Goal: Answer question/provide support

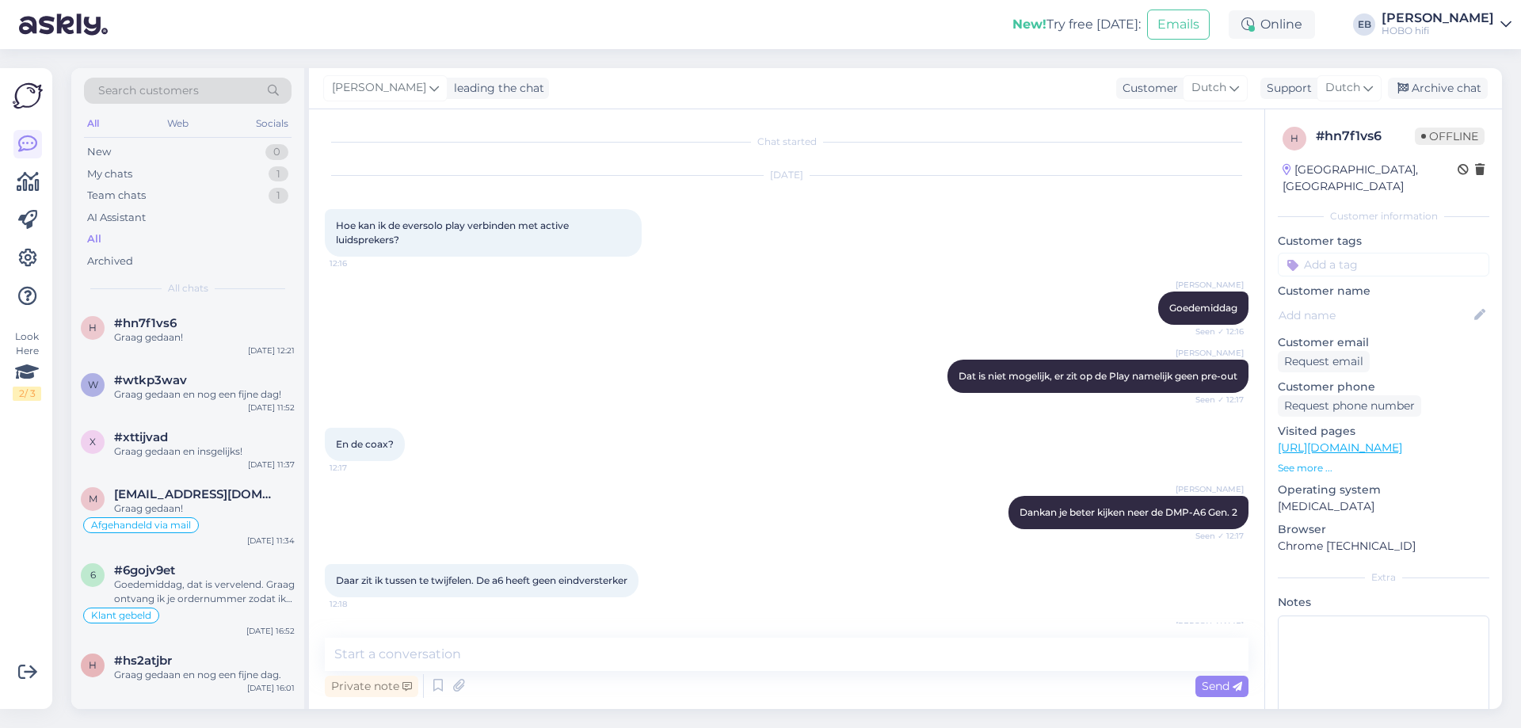
scroll to position [744, 0]
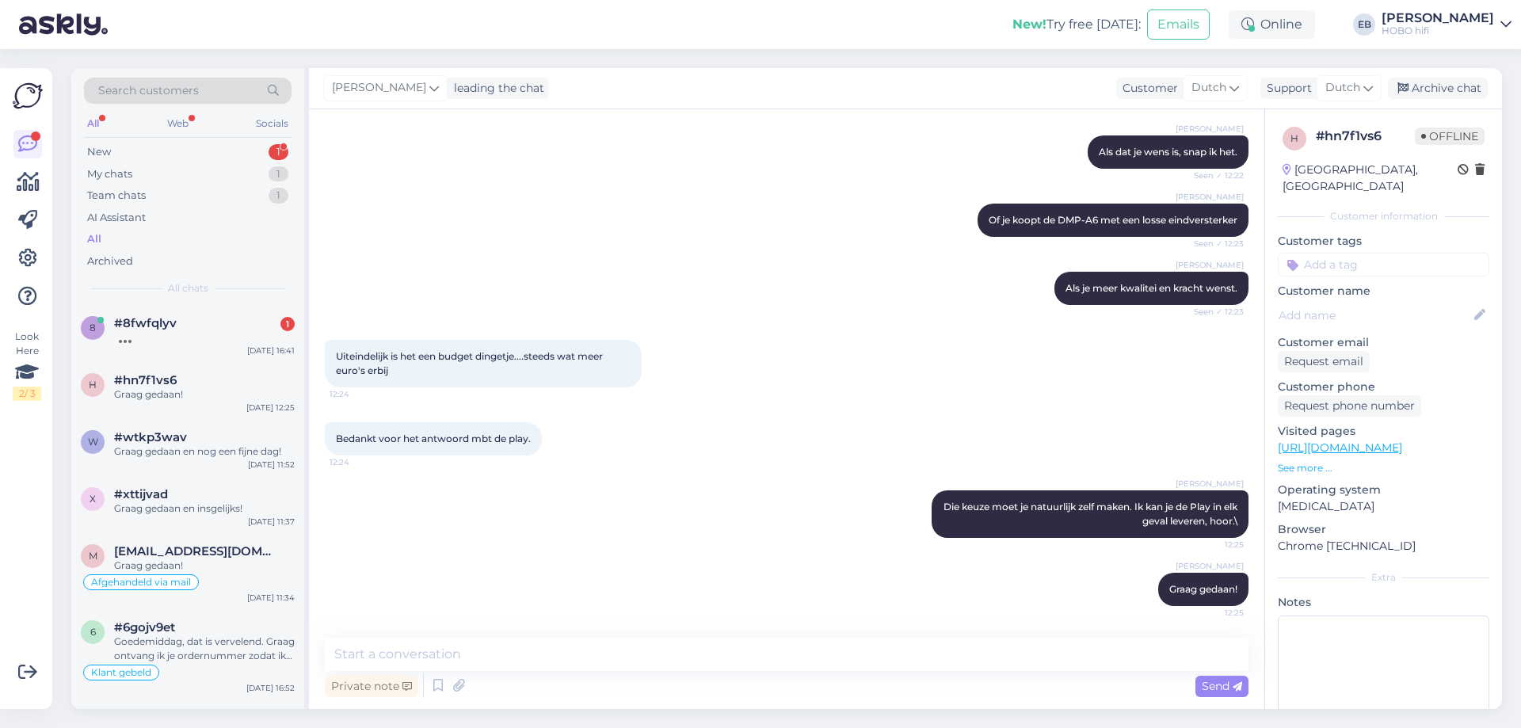
click at [778, 278] on div "[PERSON_NAME] Als je meer kwalitei en kracht wenst. Seen ✓ 12:23" at bounding box center [787, 288] width 924 height 68
click at [246, 341] on div at bounding box center [204, 337] width 181 height 14
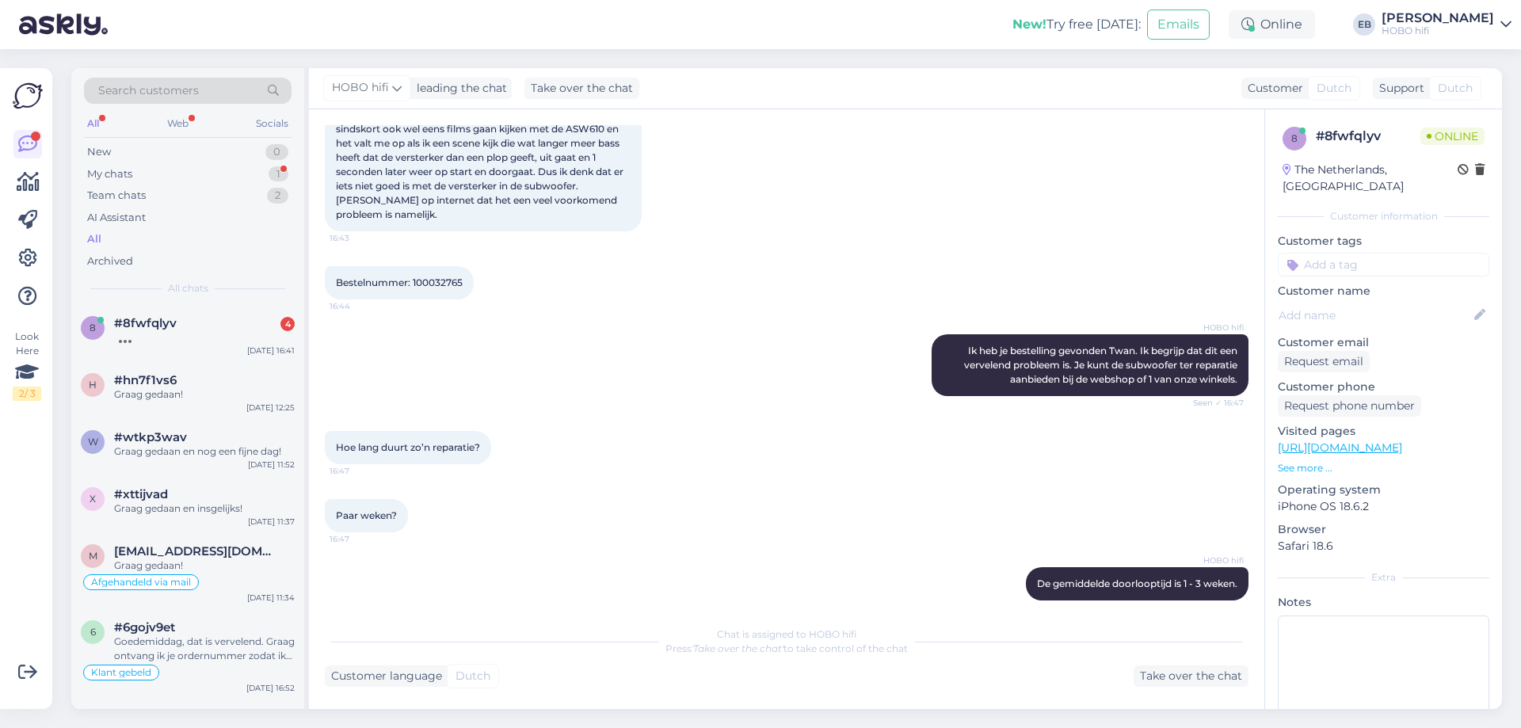
scroll to position [344, 0]
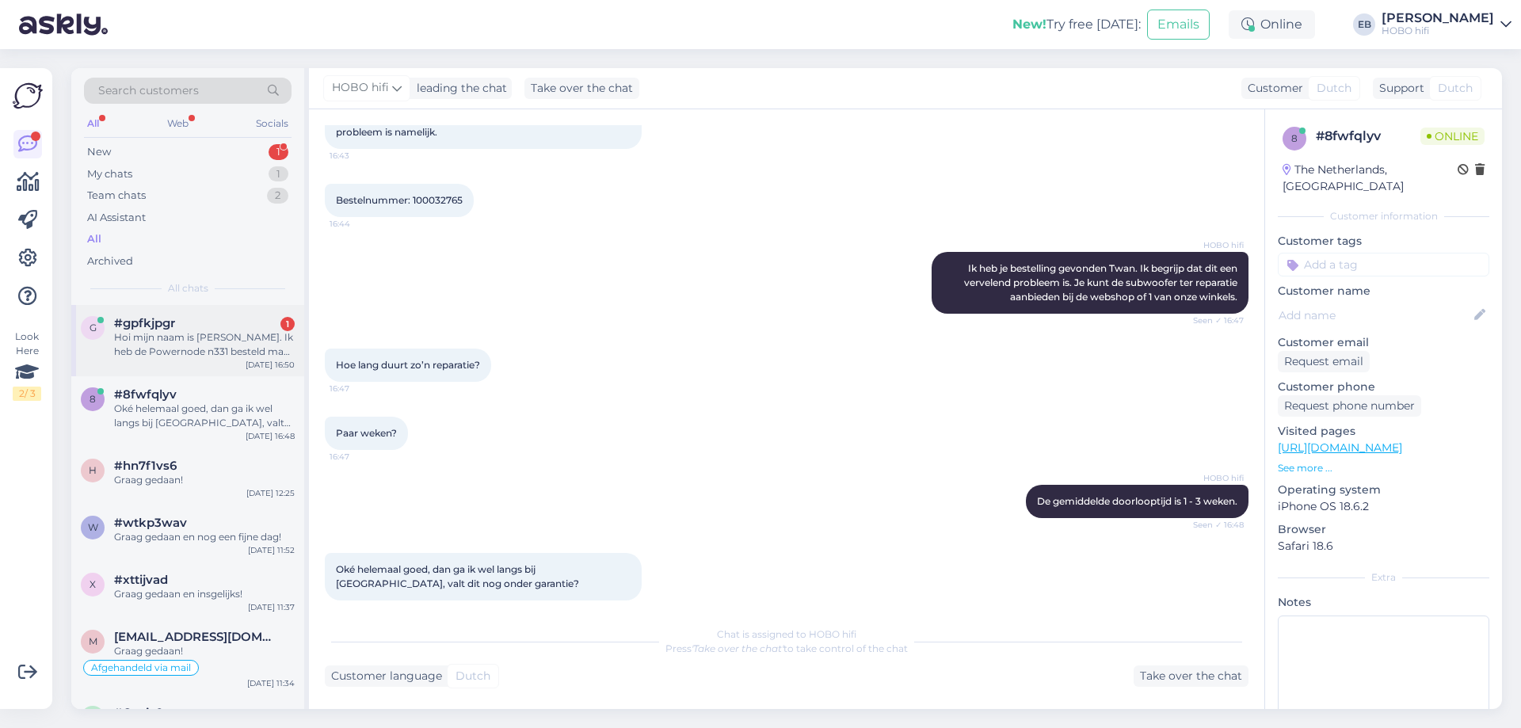
click at [189, 335] on div "Hoi mijn naam is [PERSON_NAME]. Ik heb de Powernode n331 besteld maar had eigen…" at bounding box center [204, 344] width 181 height 29
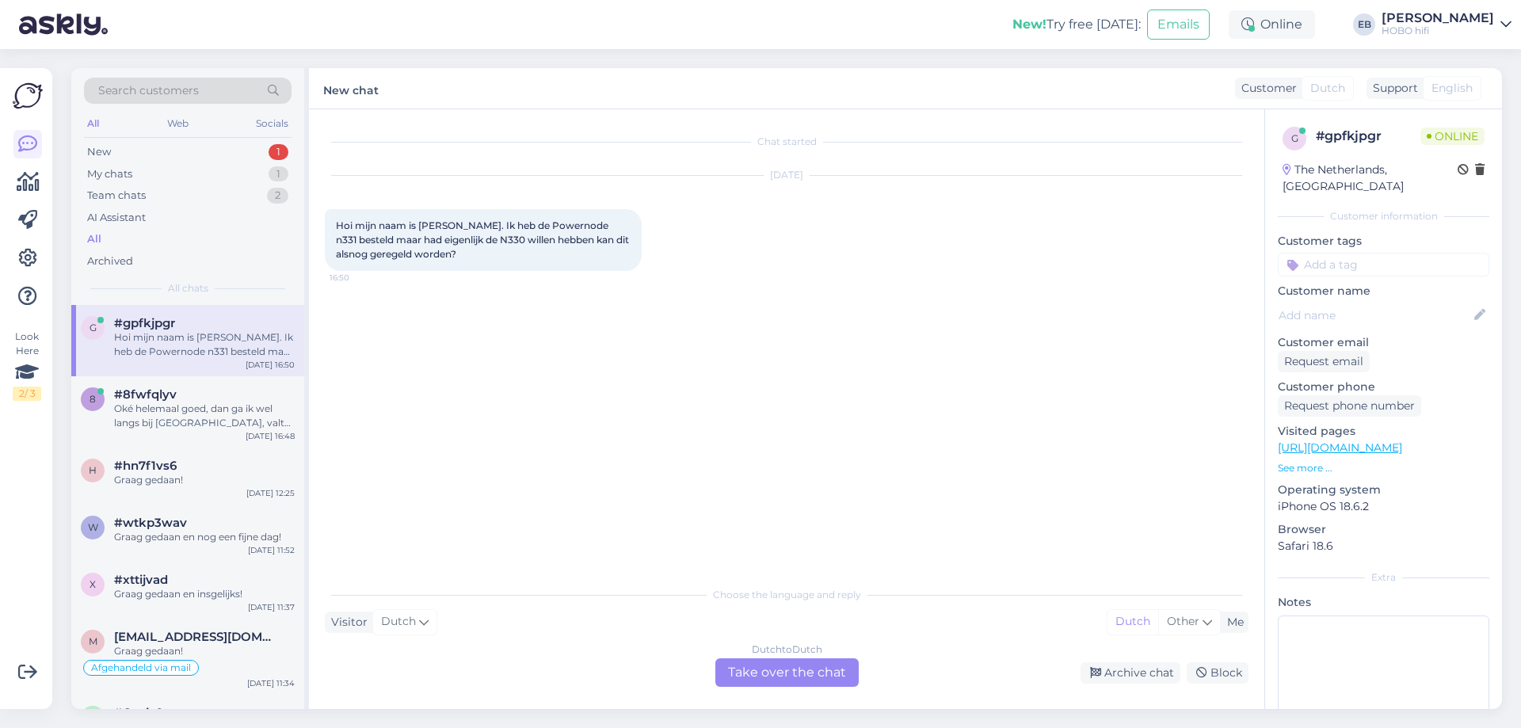
click at [795, 671] on div "Dutch to Dutch Take over the chat" at bounding box center [787, 673] width 143 height 29
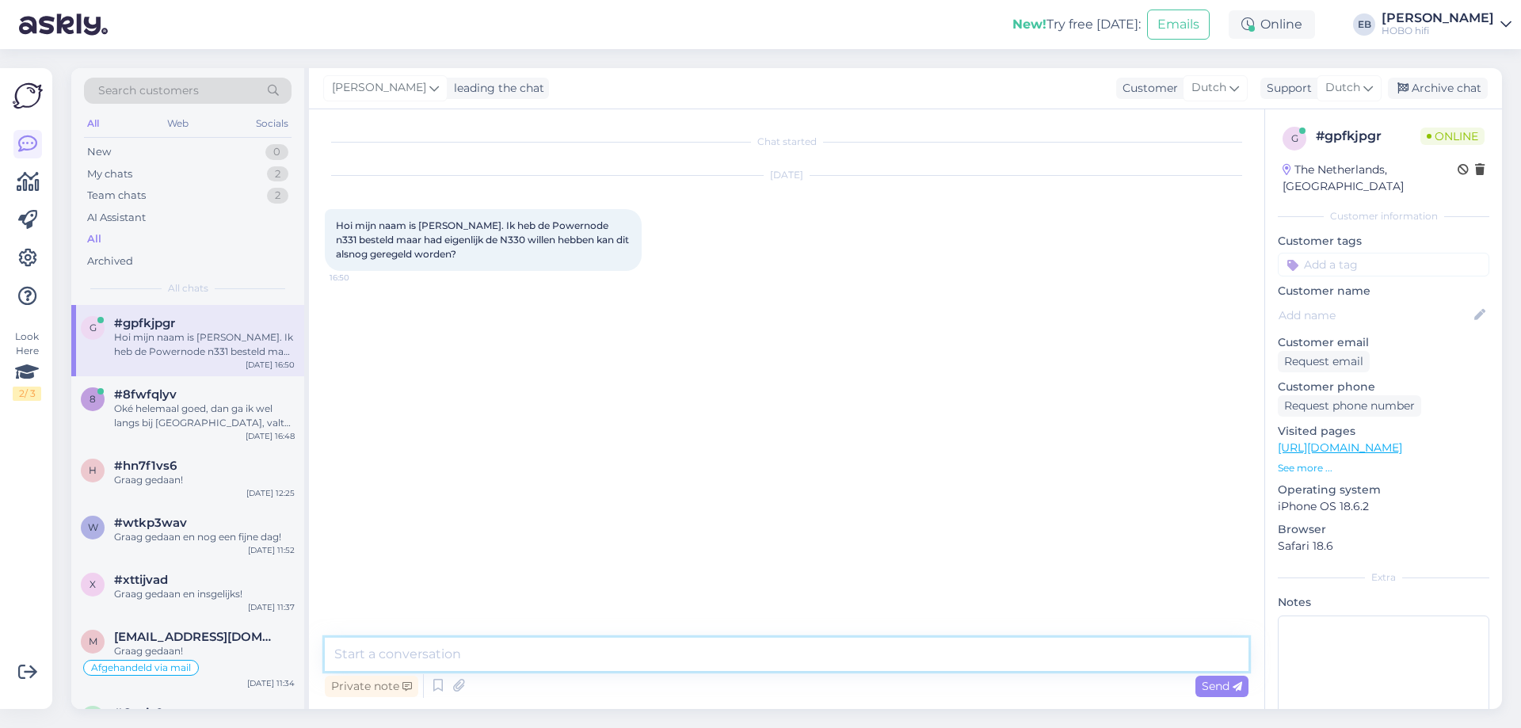
click at [627, 654] on textarea at bounding box center [787, 654] width 924 height 33
type textarea "Goedemiddag,"
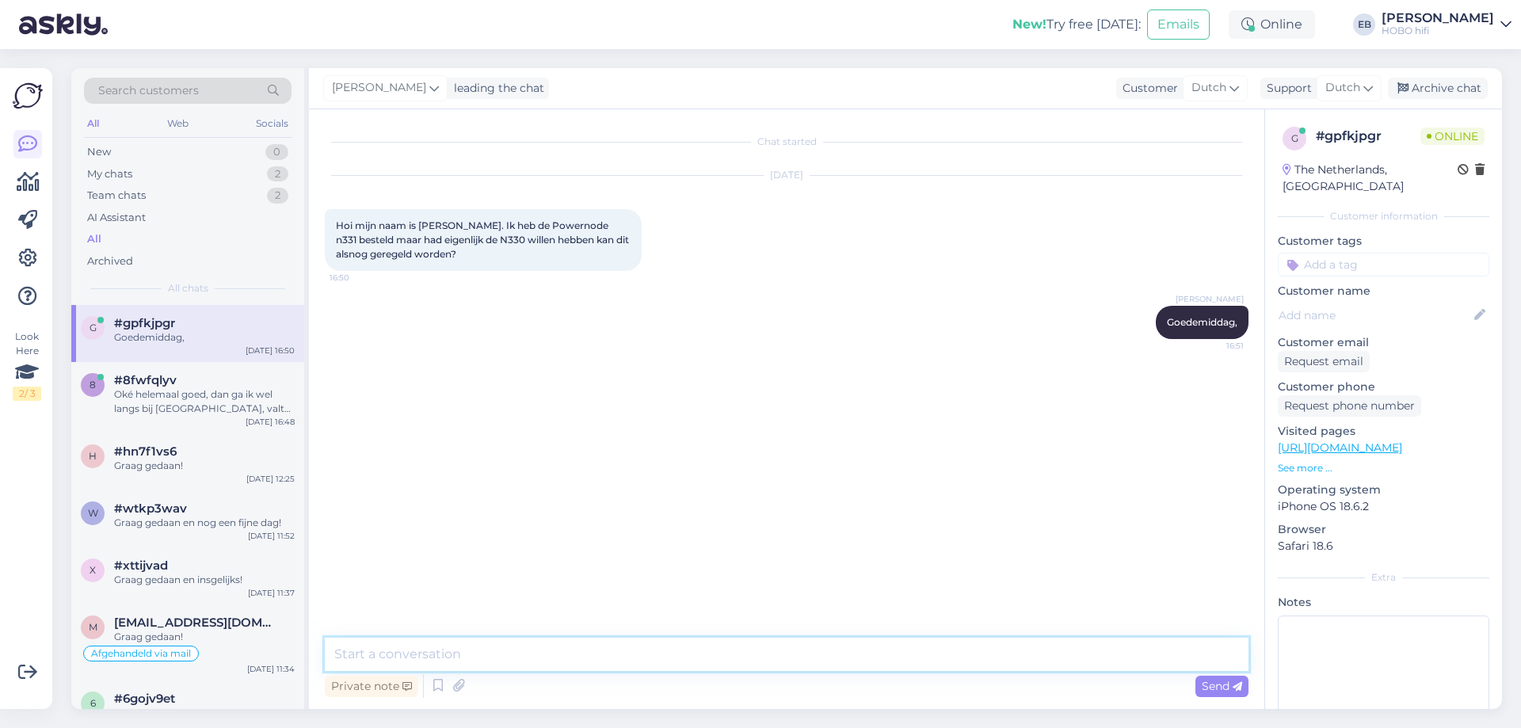
click at [627, 654] on textarea at bounding box center [787, 654] width 924 height 33
type textarea "O"
type textarea "Ik zoek je bestelling erbij."
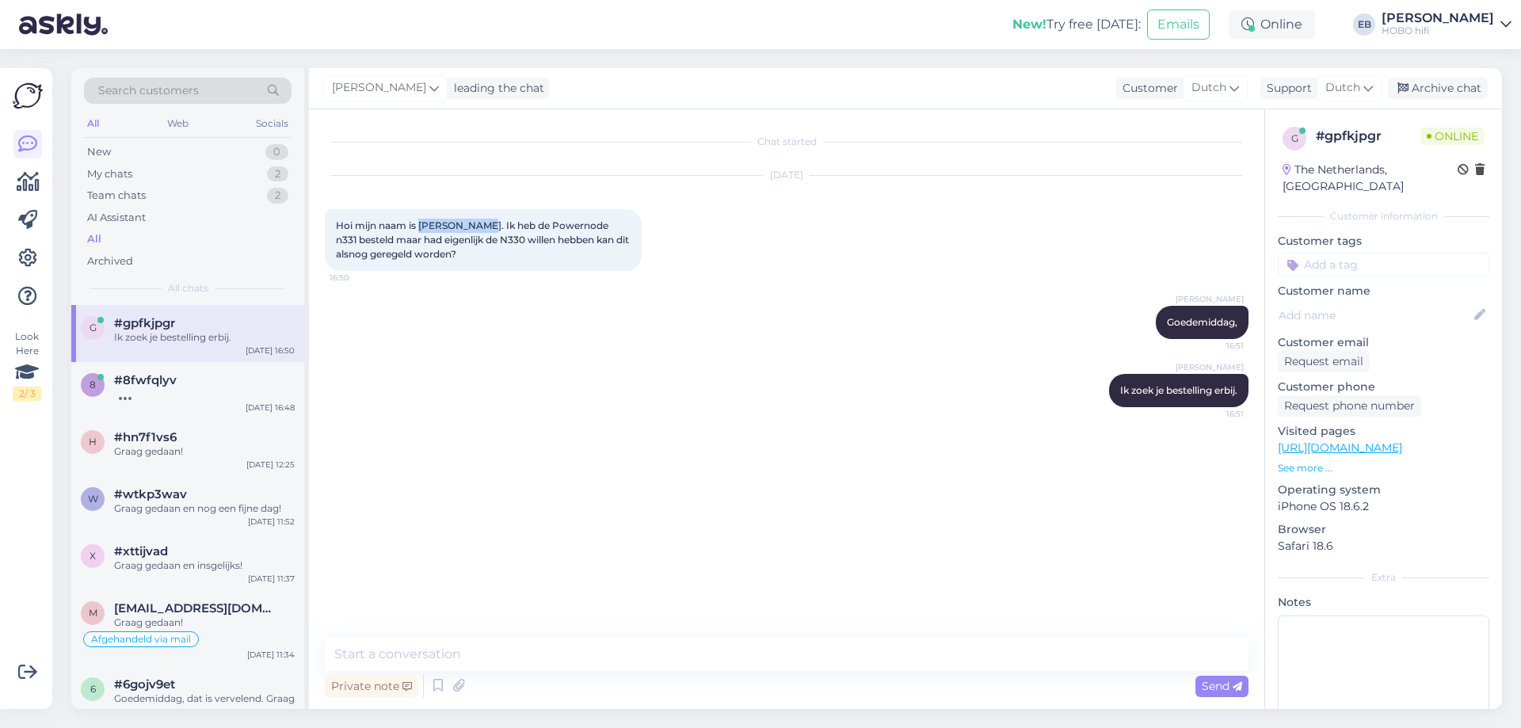
drag, startPoint x: 480, startPoint y: 227, endPoint x: 422, endPoint y: 227, distance: 57.9
click at [422, 227] on span "Hoi mijn naam is Arjen Houter. Ik heb de Powernode n331 besteld maar had eigenl…" at bounding box center [484, 240] width 296 height 40
copy span "Arjen Houter"
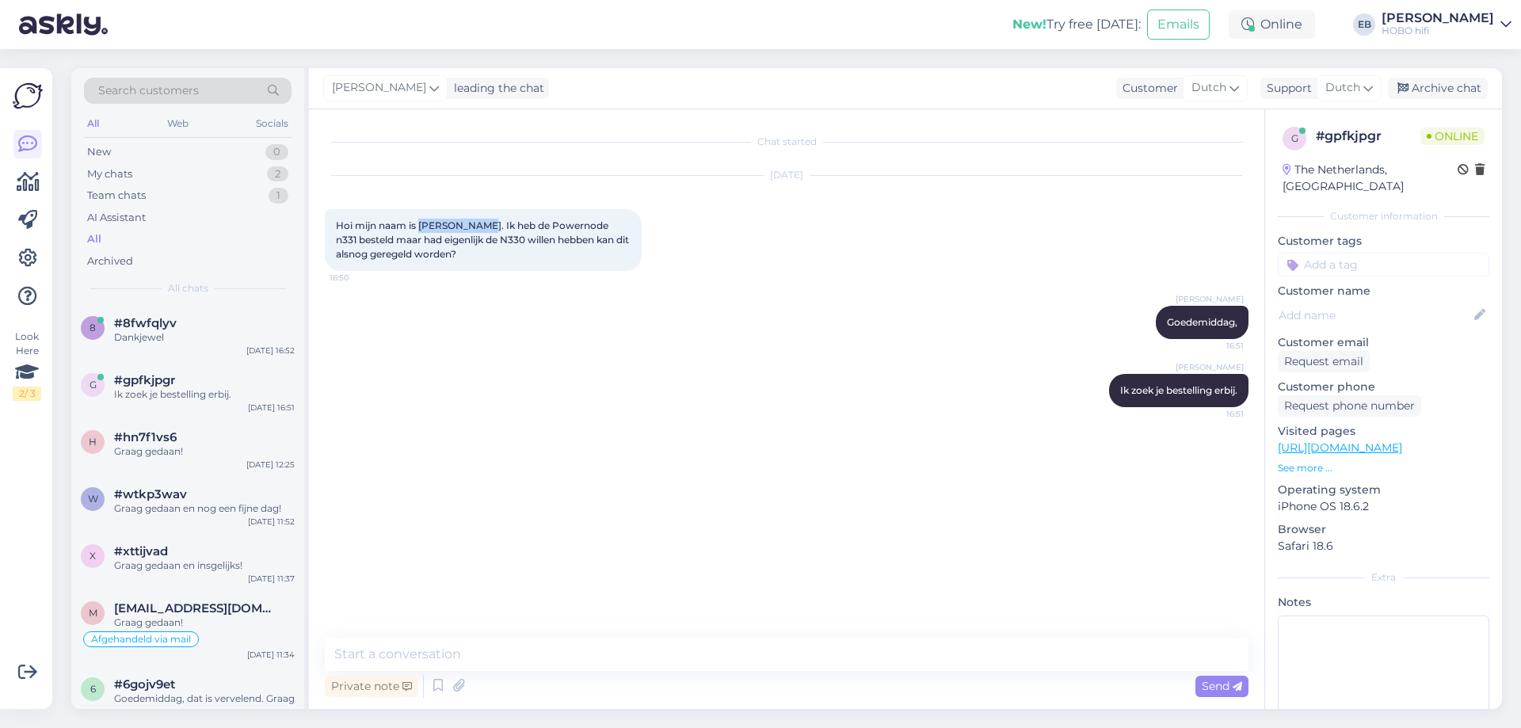
click at [1313, 461] on p "See more ..." at bounding box center [1384, 468] width 212 height 14
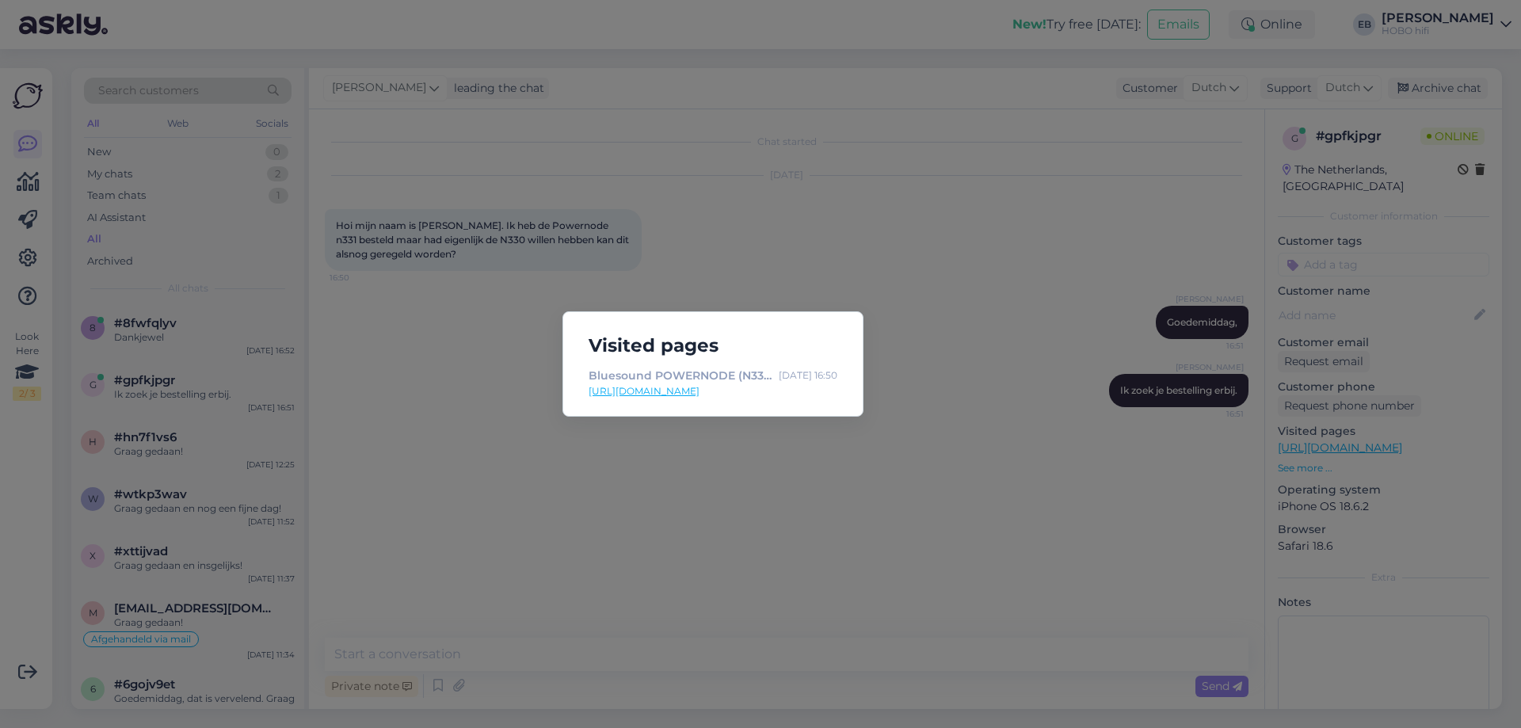
click at [951, 508] on div "Visited pages Bluesound POWERNODE (N330) stereo versterker wit Sep 10 16:50 htt…" at bounding box center [760, 364] width 1521 height 728
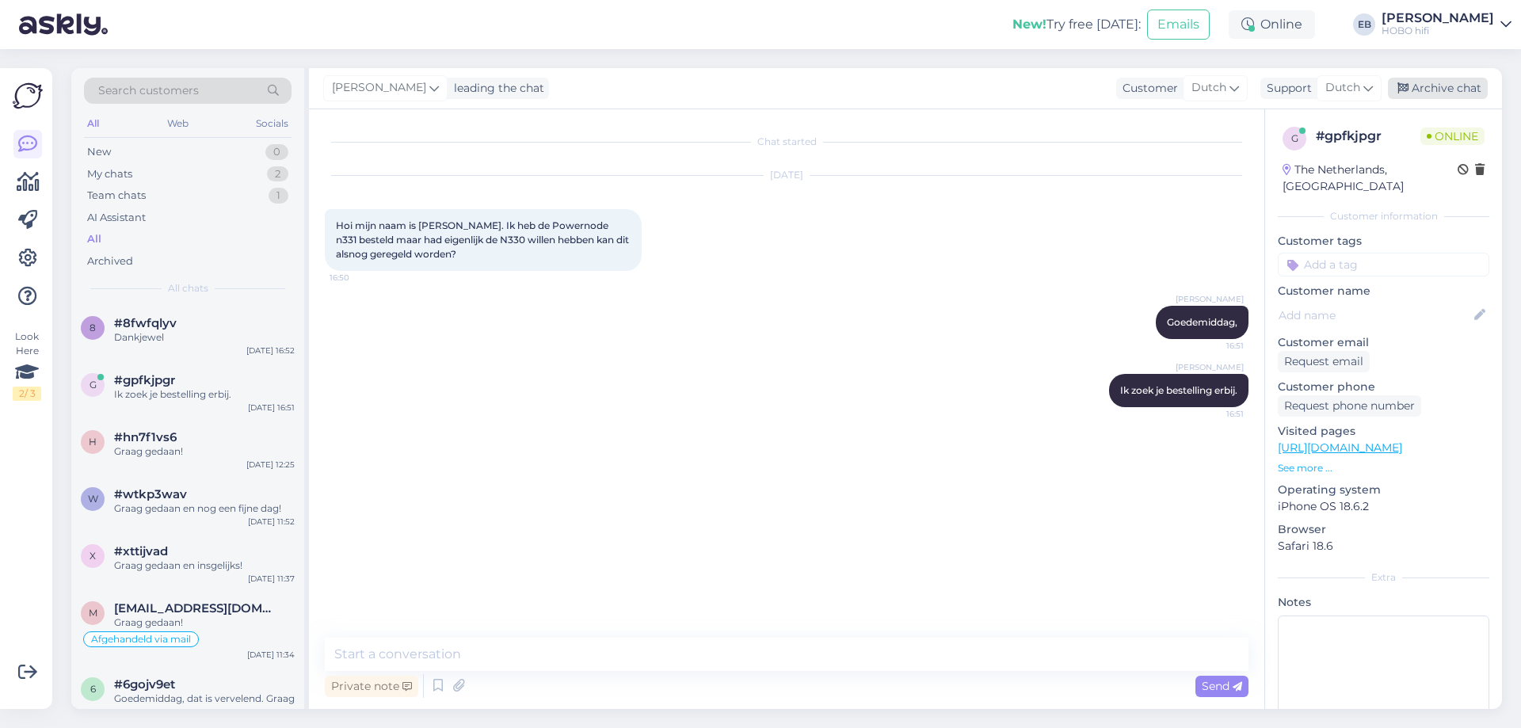
click at [1434, 87] on div "Archive chat" at bounding box center [1438, 88] width 100 height 21
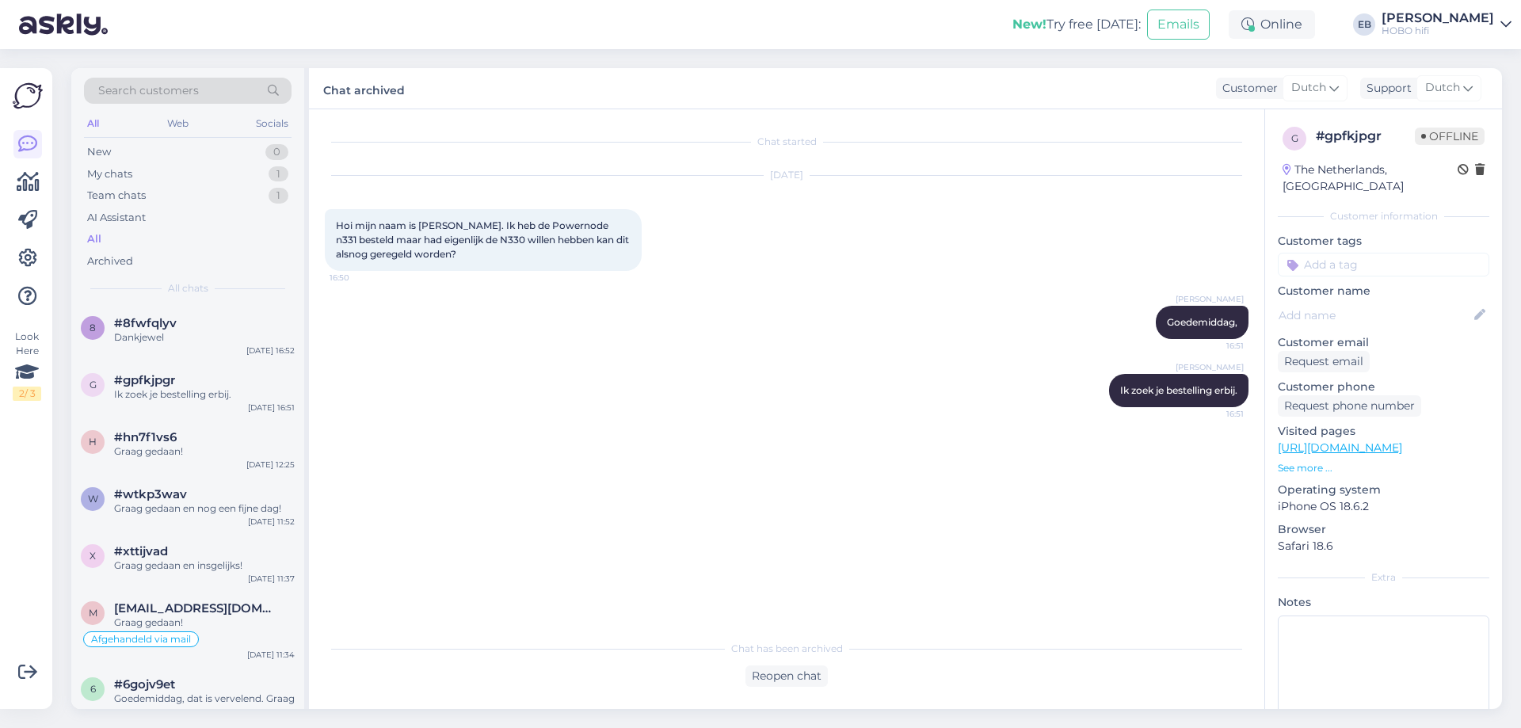
click at [575, 395] on div "Eric de Boer Ik zoek je bestelling erbij. 16:51" at bounding box center [787, 391] width 924 height 68
click at [914, 270] on div "Sep 10 2025 Hoi mijn naam is Arjen Houter. Ik heb de Powernode n331 besteld maa…" at bounding box center [787, 223] width 924 height 130
